Goal: Book appointment/travel/reservation

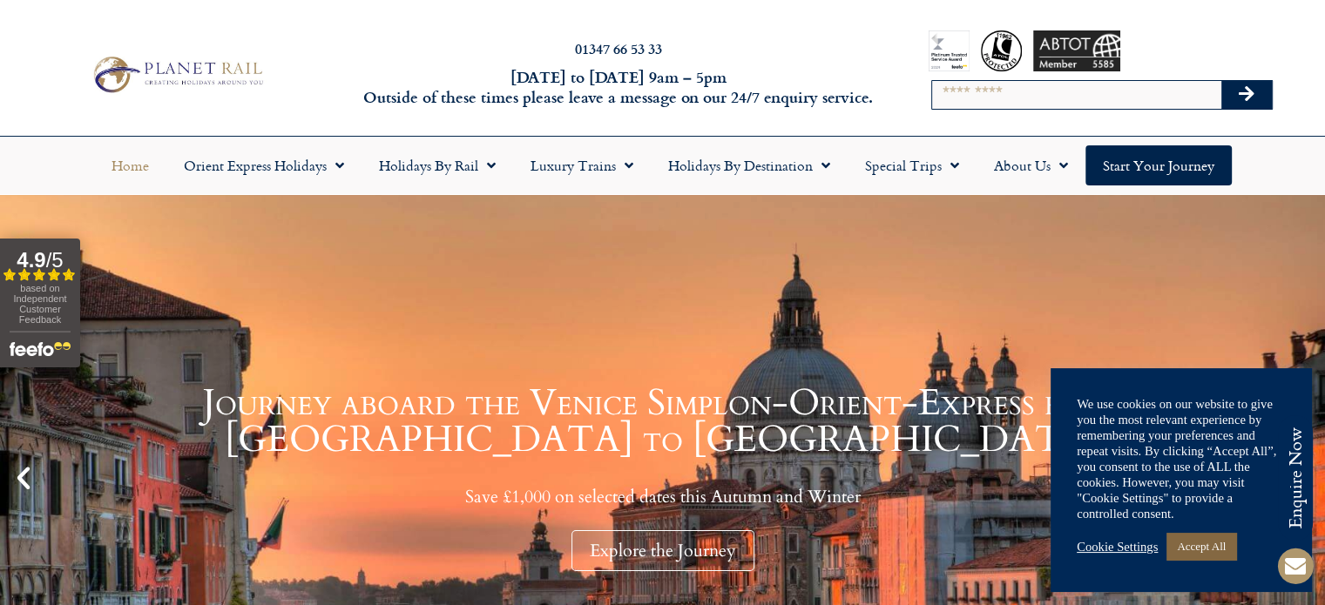
click at [1199, 551] on link "Accept All" at bounding box center [1201, 546] width 70 height 27
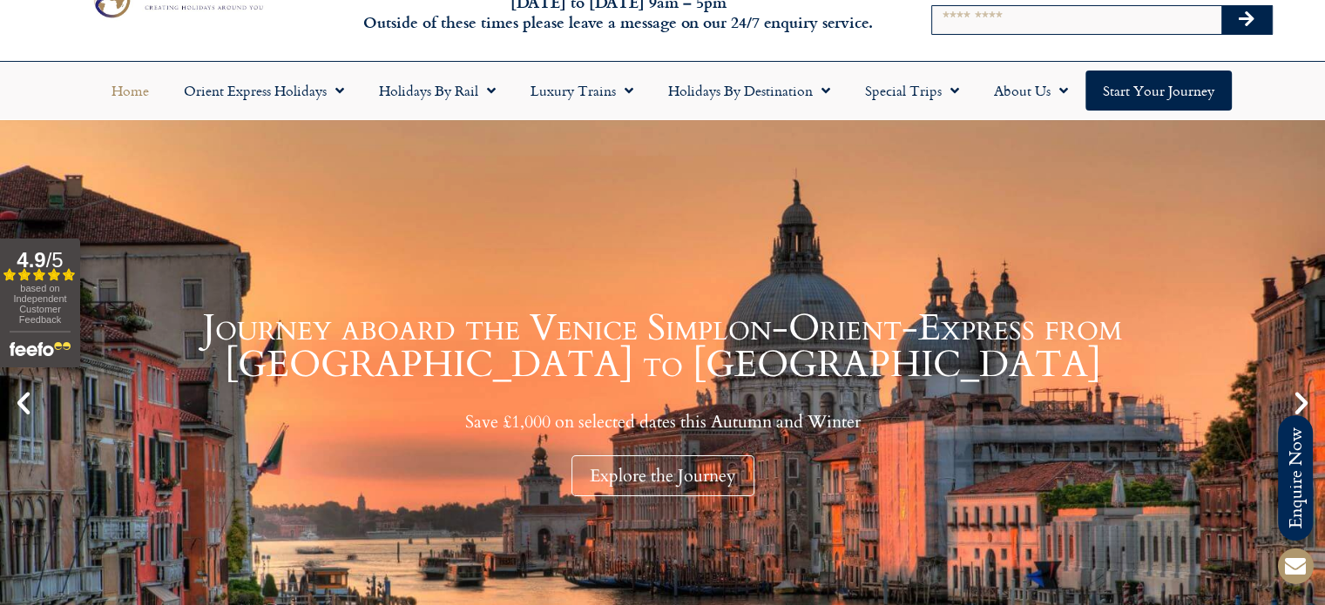
scroll to position [61, 0]
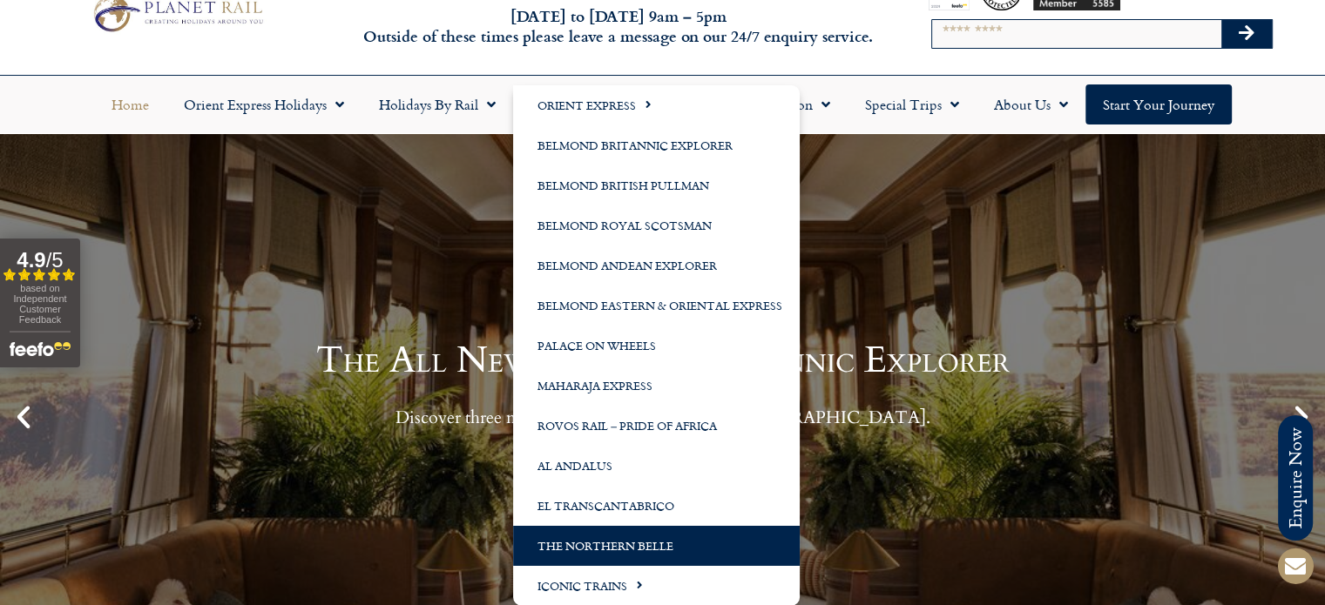
click at [613, 549] on link "The Northern Belle" at bounding box center [656, 546] width 287 height 40
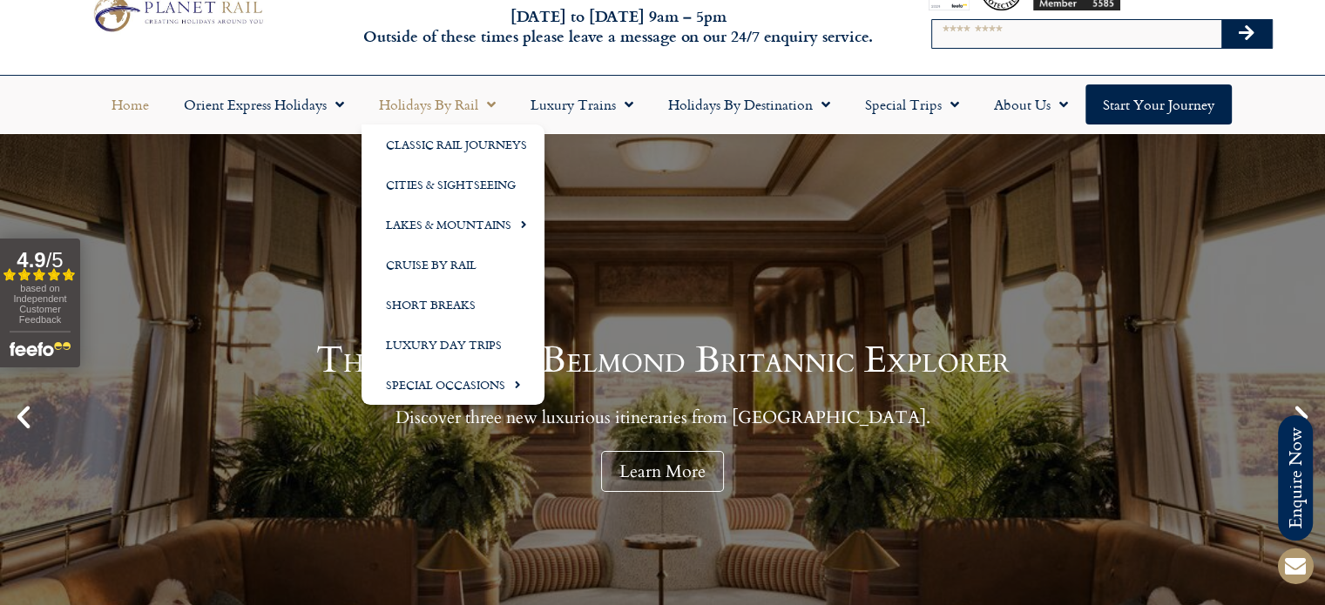
click at [444, 111] on link "Holidays by Rail" at bounding box center [438, 105] width 152 height 40
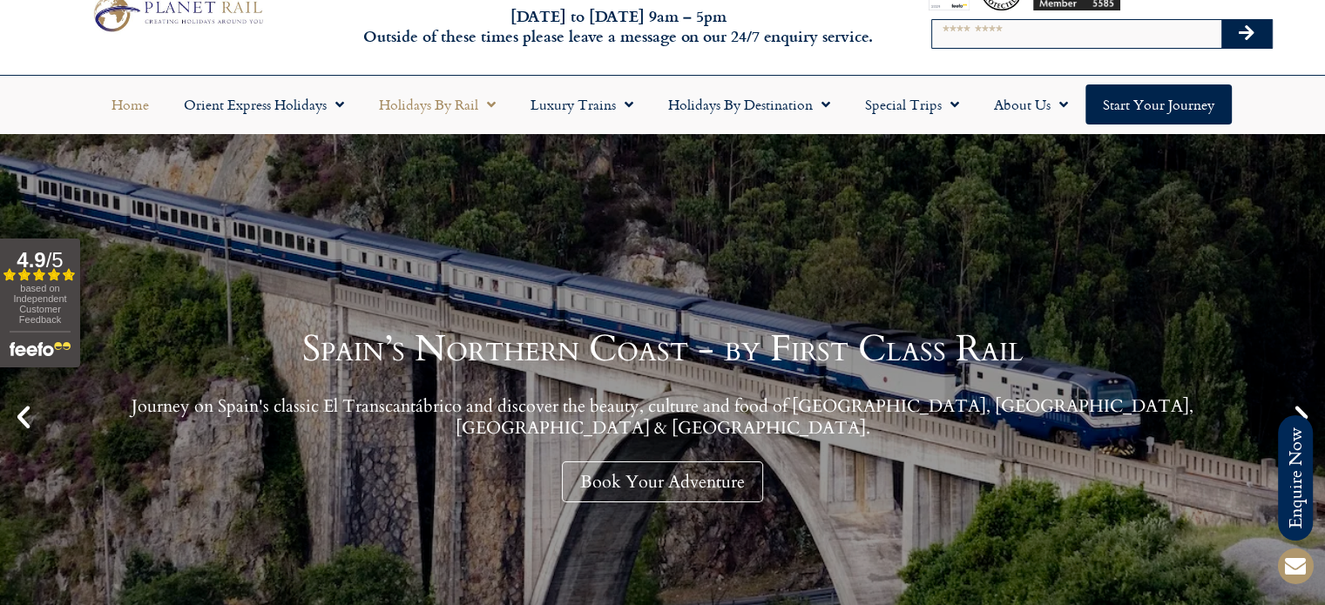
click at [444, 111] on link "Holidays by Rail" at bounding box center [438, 105] width 152 height 40
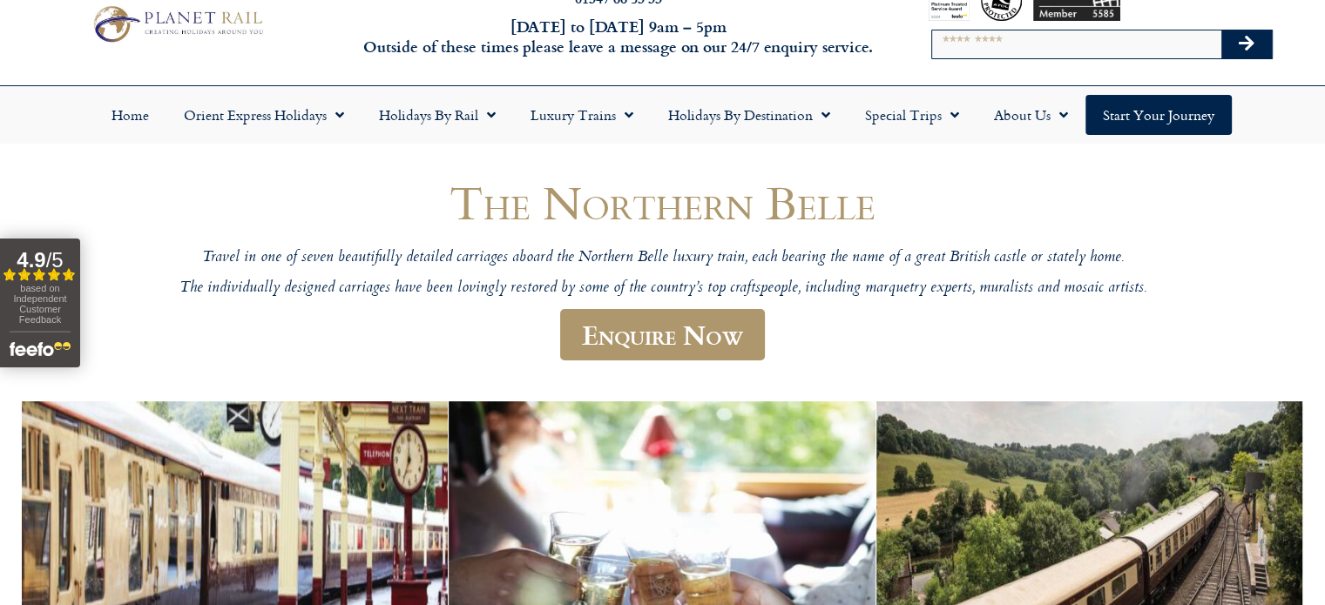
scroll to position [37, 0]
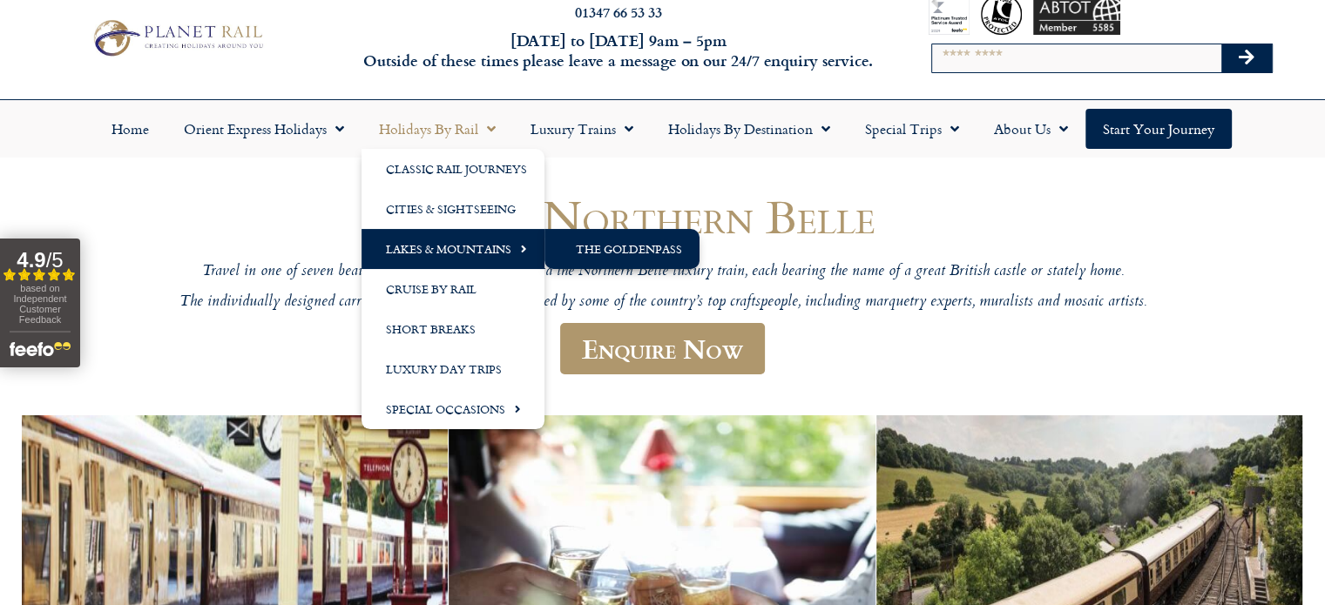
click at [601, 243] on link "The GoldenPass" at bounding box center [621, 249] width 155 height 40
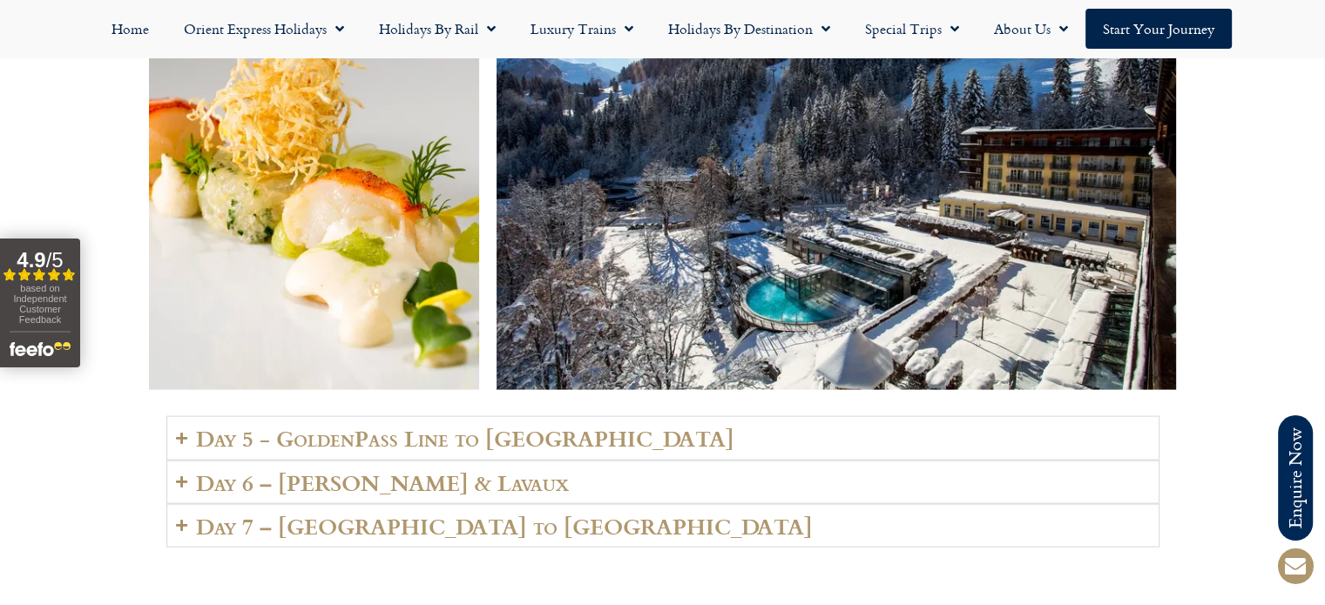
scroll to position [3630, 0]
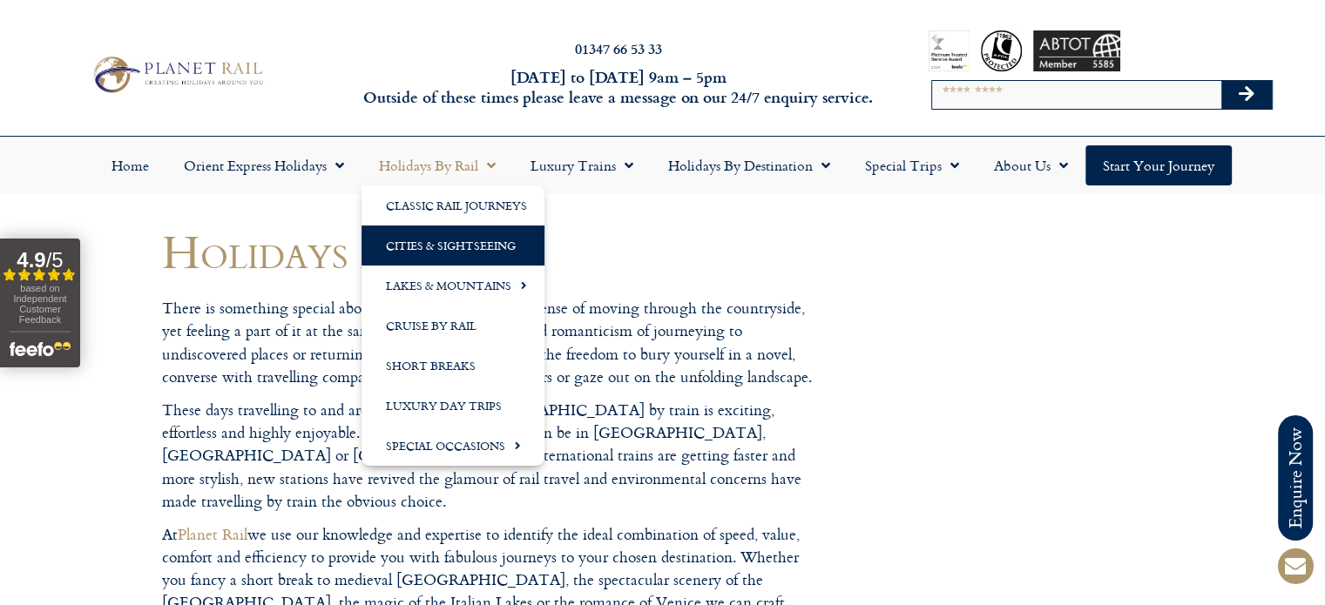
click at [444, 243] on link "Cities & Sightseeing" at bounding box center [453, 246] width 183 height 40
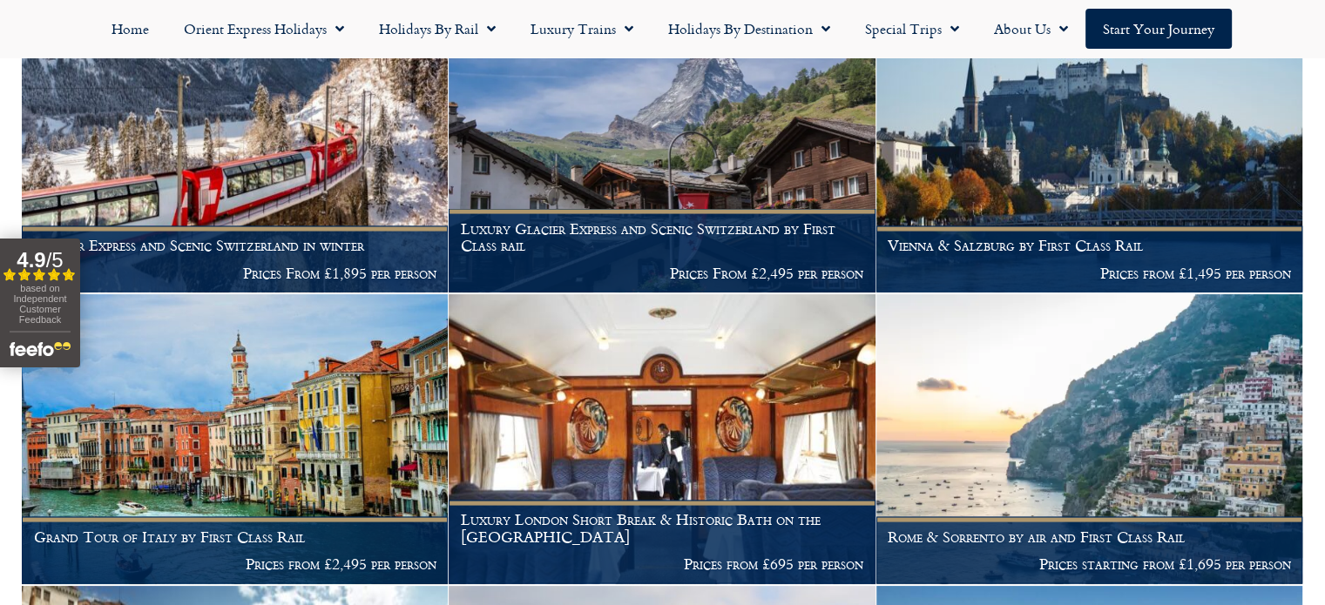
scroll to position [3475, 0]
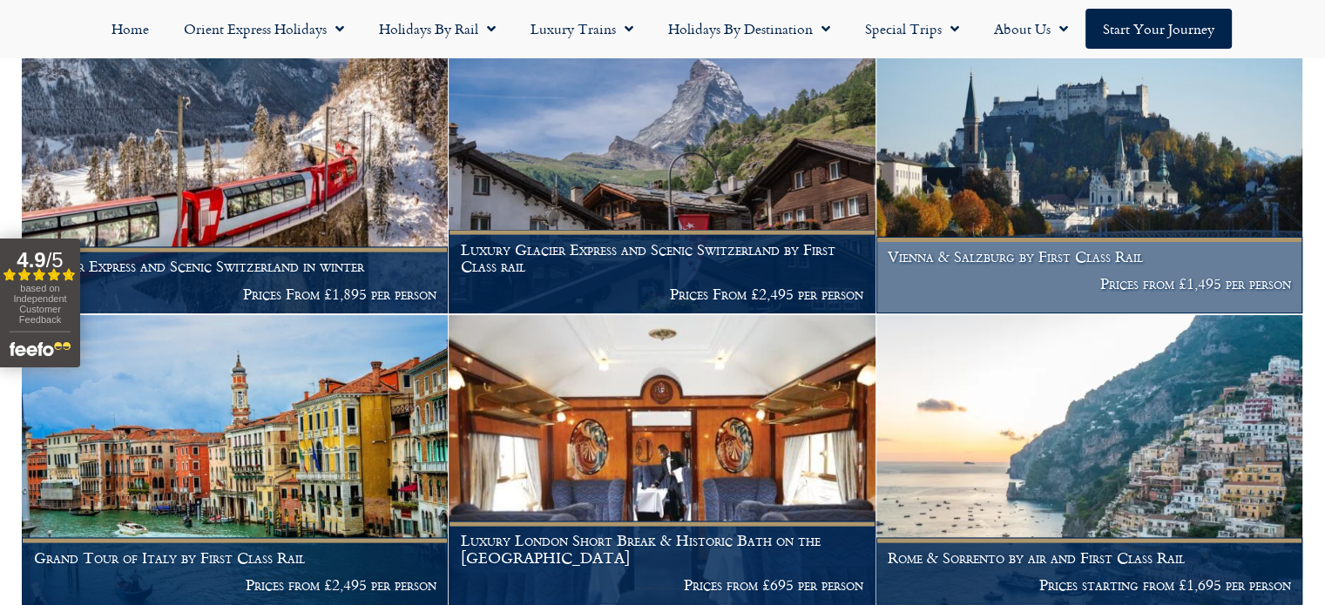
click at [1085, 281] on figcaption "Vienna & Salzburg by First Class Rail Prices from £1,495 per person" at bounding box center [1089, 275] width 426 height 77
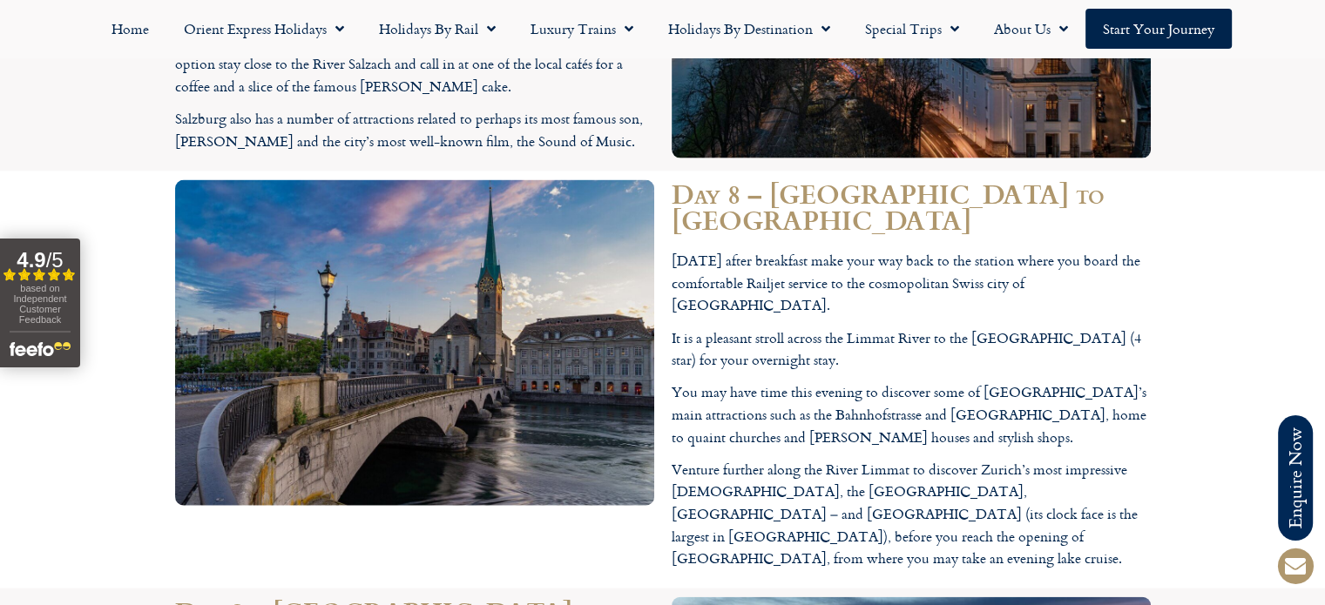
scroll to position [4008, 0]
